Goal: Information Seeking & Learning: Learn about a topic

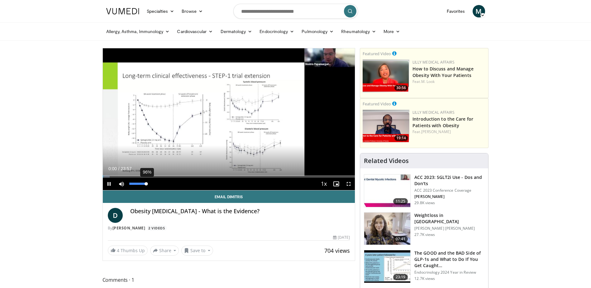
click at [146, 183] on div "96%" at bounding box center [138, 183] width 18 height 2
click at [347, 185] on span "Video Player" at bounding box center [348, 184] width 12 height 12
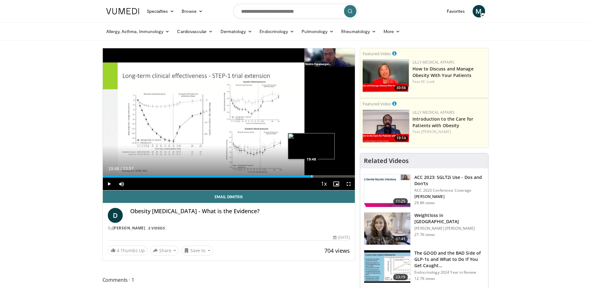
click at [311, 177] on div "Progress Bar" at bounding box center [311, 176] width 1 height 2
click at [328, 176] on div "Progress Bar" at bounding box center [328, 176] width 1 height 2
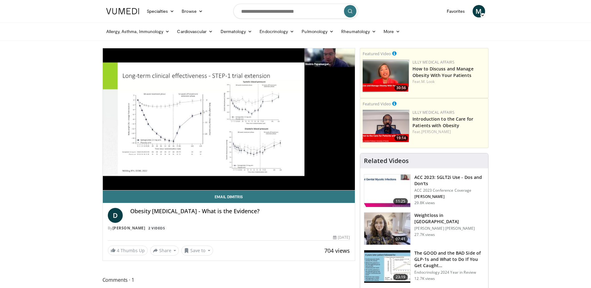
click at [481, 8] on span "M" at bounding box center [478, 11] width 12 height 12
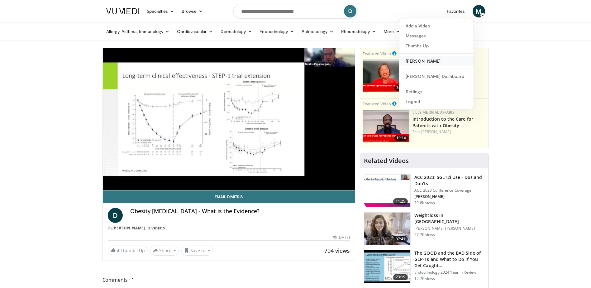
click at [440, 61] on link "[PERSON_NAME]" at bounding box center [436, 61] width 74 height 10
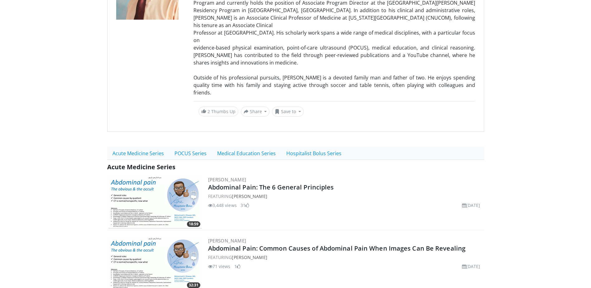
scroll to position [156, 0]
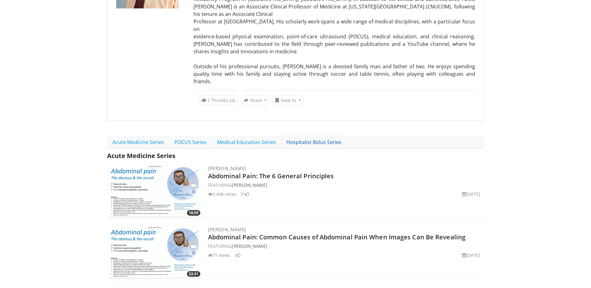
click at [330, 135] on link "Hospitalist Bolus Series" at bounding box center [314, 141] width 66 height 13
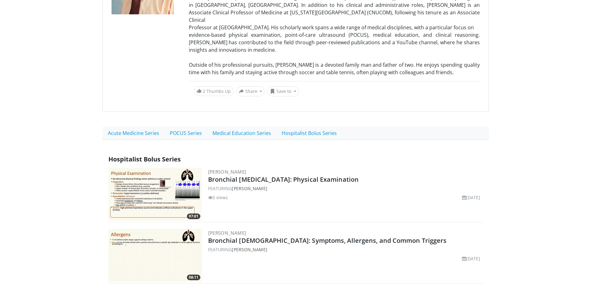
scroll to position [114, 0]
